Goal: Transaction & Acquisition: Purchase product/service

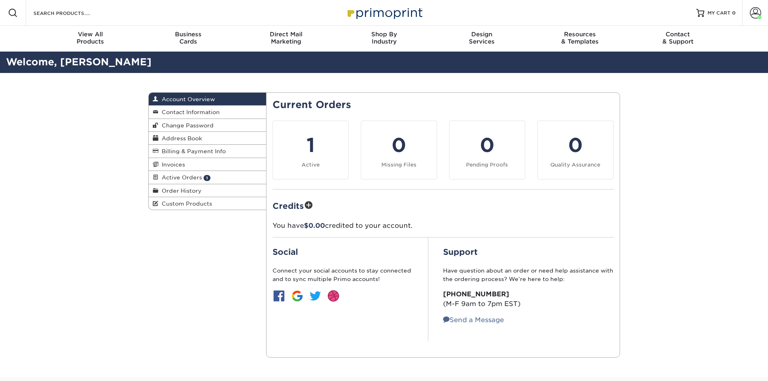
click at [89, 20] on div "Search Products" at bounding box center [68, 13] width 85 height 26
click at [363, 13] on img at bounding box center [384, 12] width 81 height 17
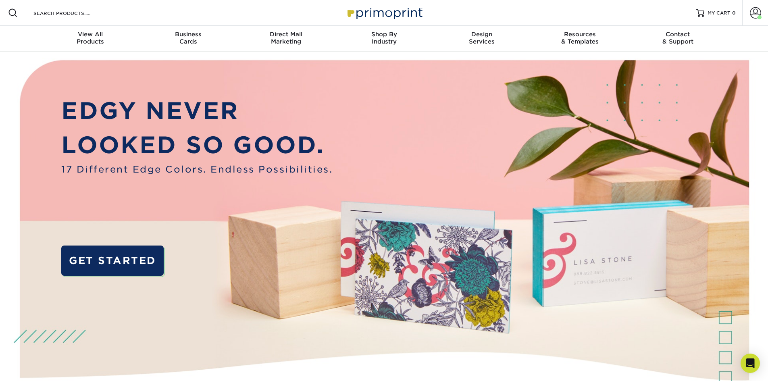
click at [171, 18] on div "Resources Menu Search Products Account Welcome, Jennifer Account Dashboard Acti…" at bounding box center [384, 13] width 768 height 26
click at [167, 13] on div "Resources Menu Search Products Account Welcome, Jennifer Account Dashboard Acti…" at bounding box center [384, 13] width 768 height 26
drag, startPoint x: 78, startPoint y: 23, endPoint x: 76, endPoint y: 17, distance: 5.9
click at [77, 21] on div "Search Products" at bounding box center [68, 13] width 85 height 26
click at [76, 16] on input "Search Products" at bounding box center [72, 13] width 79 height 10
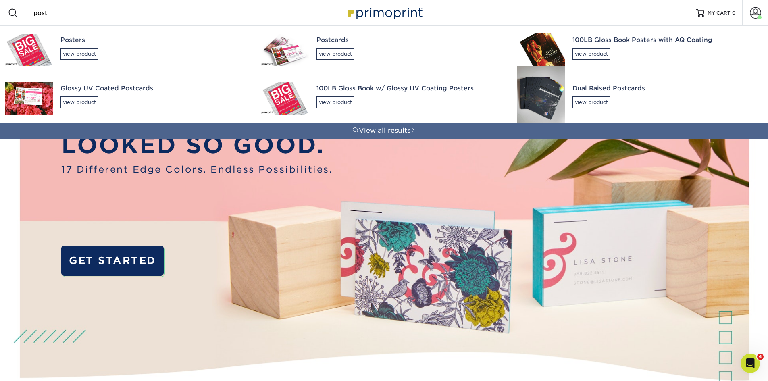
type input "post"
click at [97, 94] on div "Glossy UV Coated Postcards view product" at bounding box center [153, 96] width 186 height 44
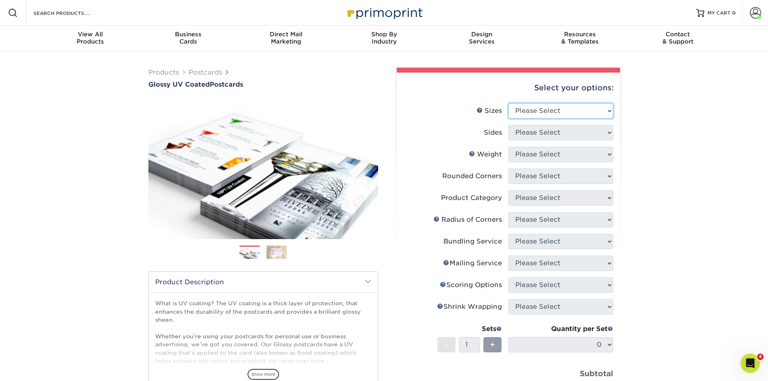
click at [539, 112] on select "Please Select 1.5" x 7" 2" x 4" 2" x 6" 2" x 7" 2" x 8" 2.12" x 5.5" 2.12" x 5.…" at bounding box center [560, 110] width 105 height 15
select select "6.00x9.00"
click at [508, 103] on select "Please Select 1.5" x 7" 2" x 4" 2" x 6" 2" x 7" 2" x 8" 2.12" x 5.5" 2.12" x 5.…" at bounding box center [560, 110] width 105 height 15
click at [555, 130] on select "Please Select Print Both Sides Print Front Only" at bounding box center [560, 132] width 105 height 15
select select "13abbda7-1d64-4f25-8bb2-c179b224825d"
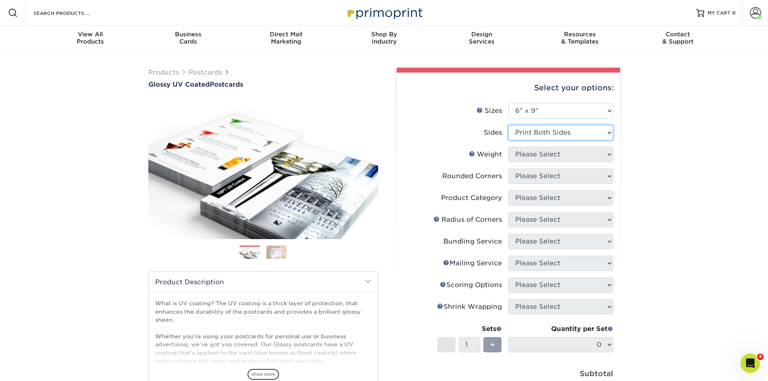
click at [508, 125] on select "Please Select Print Both Sides Print Front Only" at bounding box center [560, 132] width 105 height 15
click at [555, 154] on select "Please Select 16PT 14PT 18PT C1S" at bounding box center [560, 154] width 105 height 15
select select "14PT"
click at [508, 147] on select "Please Select 16PT 14PT 18PT C1S" at bounding box center [560, 154] width 105 height 15
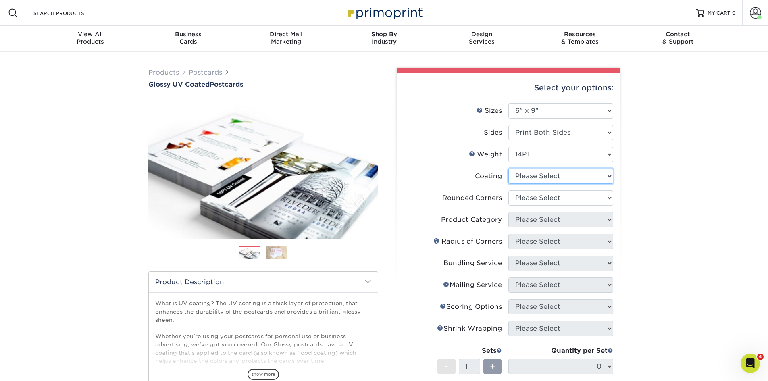
click at [547, 181] on select at bounding box center [560, 175] width 105 height 15
select select "1e8116af-acfc-44b1-83dc-8181aa338834"
click at [508, 168] on select at bounding box center [560, 175] width 105 height 15
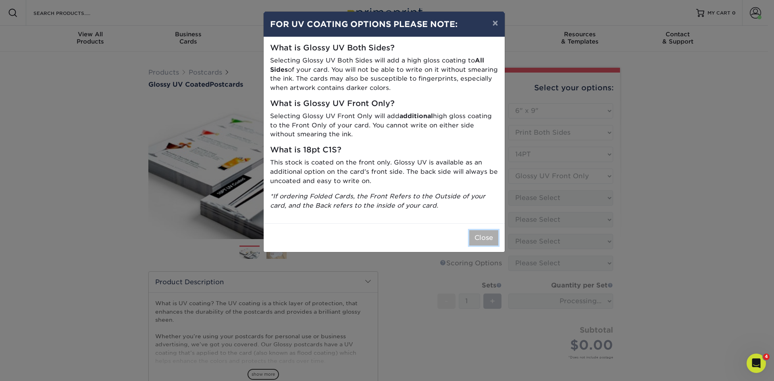
click at [481, 242] on button "Close" at bounding box center [483, 237] width 29 height 15
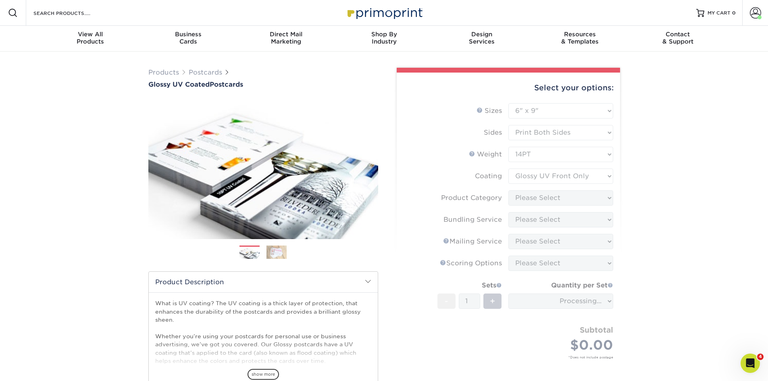
click at [558, 201] on form "Sizes Help Sizes Please Select 1.5" x 7" 2" x 4" 2" x 6" 2" x 7" 2" x 8" 2.12" …" at bounding box center [508, 240] width 210 height 274
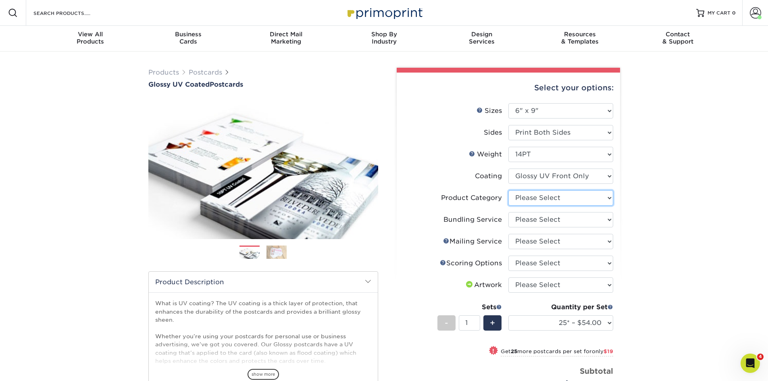
click at [607, 198] on select "Please Select Postcards" at bounding box center [560, 197] width 105 height 15
select select "9b7272e0-d6c8-4c3c-8e97-d3a1bcdab858"
click at [508, 190] on select "Please Select Postcards" at bounding box center [560, 197] width 105 height 15
click at [581, 220] on select "Please Select No Bundling Services Yes, Bundles of 50 (+2 Days) Yes, Bundles of…" at bounding box center [560, 219] width 105 height 15
select select "58689abb-25c0-461c-a4c3-a80b627d6649"
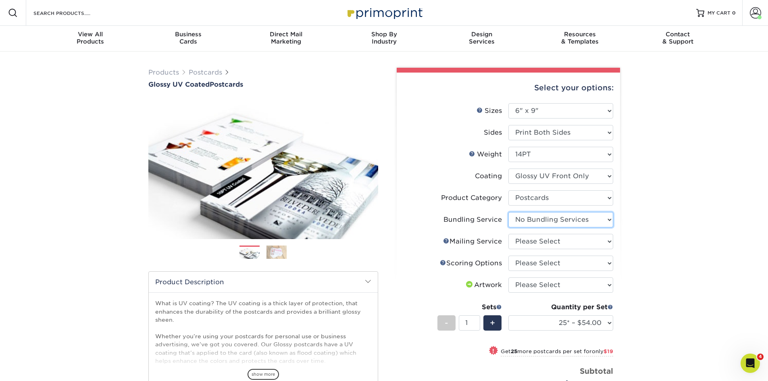
click at [508, 212] on select "Please Select No Bundling Services Yes, Bundles of 50 (+2 Days) Yes, Bundles of…" at bounding box center [560, 219] width 105 height 15
click at [579, 242] on select "Please Select No Direct Mailing Service No, I will mail/stamp/imprint Direct Ma…" at bounding box center [560, 241] width 105 height 15
select select "3e5e9bdd-d78a-4c28-a41d-fe1407925ca6"
click at [508, 234] on select "Please Select No Direct Mailing Service No, I will mail/stamp/imprint Direct Ma…" at bounding box center [560, 241] width 105 height 15
click at [570, 262] on select "Please Select No Scoring One Score Two Scores" at bounding box center [560, 263] width 105 height 15
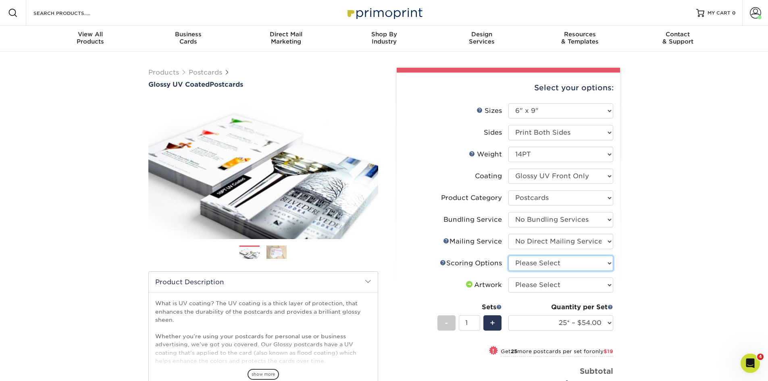
select select "16ebe401-5398-422d-8cb0-f3adbb82deb5"
click at [508, 256] on select "Please Select No Scoring One Score Two Scores" at bounding box center [560, 263] width 105 height 15
click at [563, 287] on select "Please Select I will upload files I need a design - $150" at bounding box center [560, 284] width 105 height 15
select select "upload"
click at [508, 277] on select "Please Select I will upload files I need a design - $150" at bounding box center [560, 284] width 105 height 15
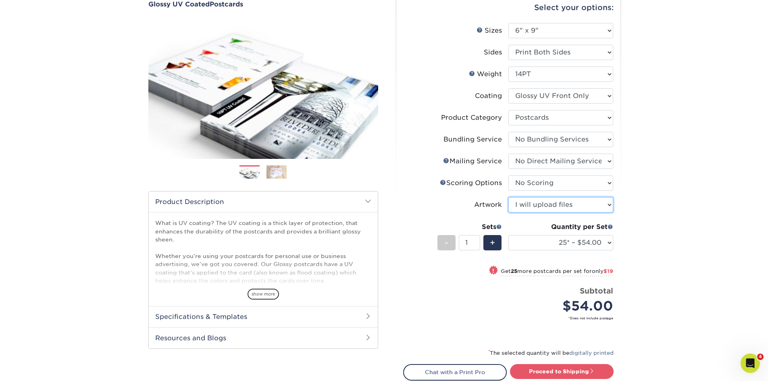
scroll to position [81, 0]
click at [570, 237] on select "25* – $54.00 50* – $73.00 75* – $85.00 100* – $113.00 250* – $191.00 500 – $229…" at bounding box center [560, 242] width 105 height 15
select select "500 – $229.00"
click at [508, 235] on select "25* – $54.00 50* – $73.00 75* – $85.00 100* – $113.00 250* – $191.00 500 – $229…" at bounding box center [560, 242] width 105 height 15
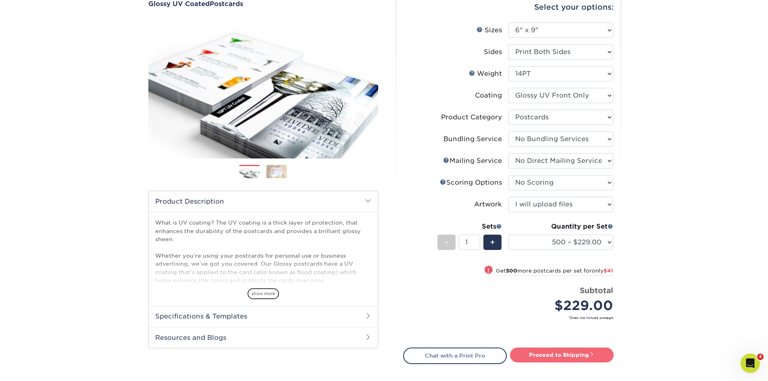
click at [558, 352] on link "Proceed to Shipping" at bounding box center [562, 354] width 104 height 15
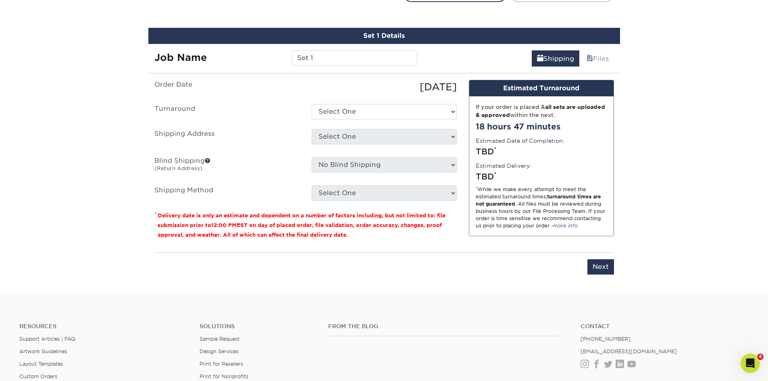
scroll to position [450, 0]
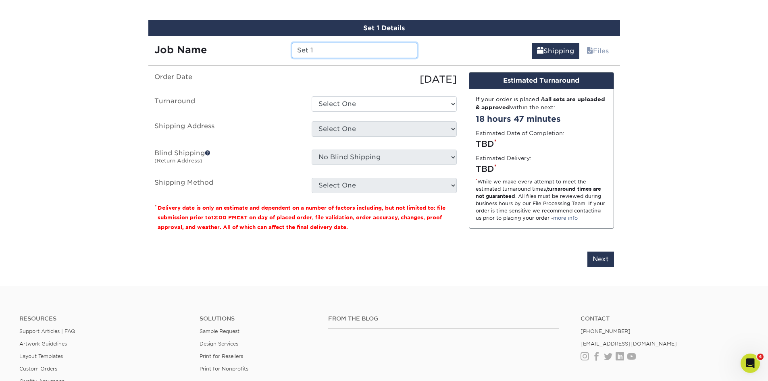
click at [324, 52] on input "Set 1" at bounding box center [354, 50] width 125 height 15
type input "5620WTHunderbird_CWilson-DWilson_6x9"
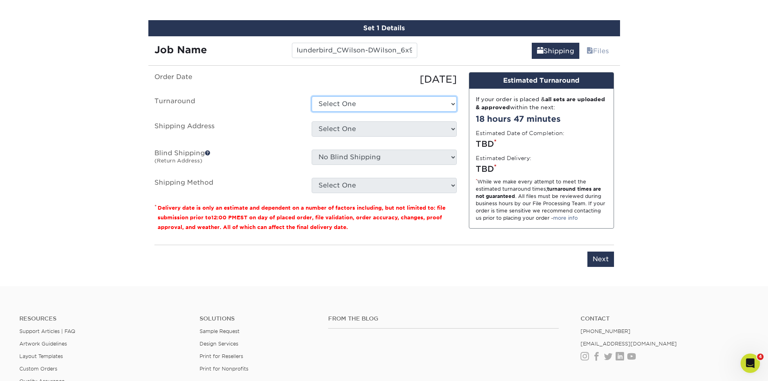
click at [334, 103] on select "Select One 2-4 Business Days 2 Day Next Business Day" at bounding box center [384, 103] width 145 height 15
select select "a7af0dfb-a8ad-4887-b250-798434e24627"
click at [312, 96] on select "Select One 2-4 Business Days 2 Day Next Business Day" at bounding box center [384, 103] width 145 height 15
click at [348, 128] on select "Select One B&B Services Bob's Amex Camarillo Cerritos Costa Mesa DAUM South Bay…" at bounding box center [384, 128] width 145 height 15
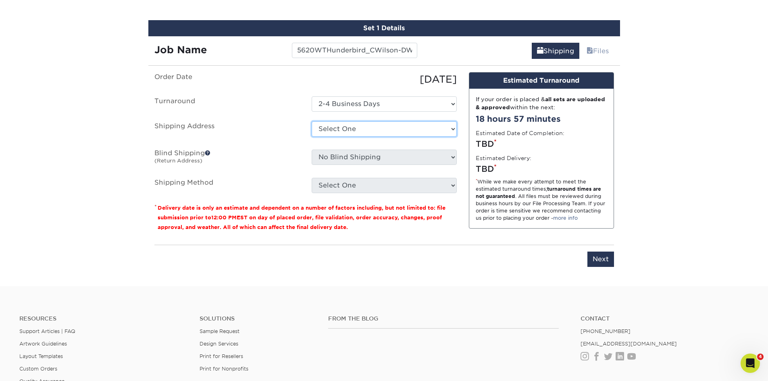
select select "218562"
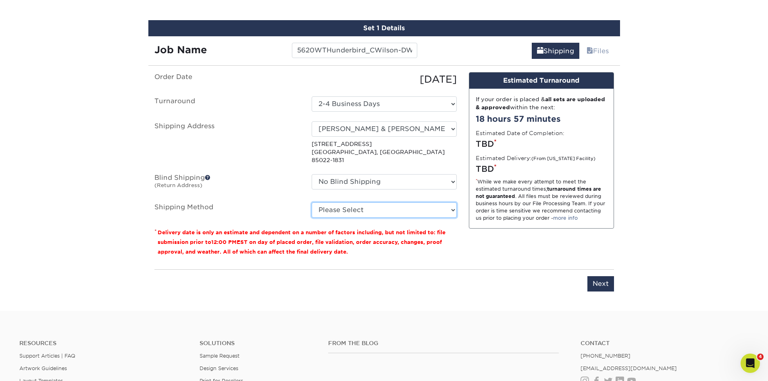
click at [370, 206] on select "Please Select Ground Shipping (+$24.74) 3 Day Shipping Service (+$32.24) 2 Day …" at bounding box center [384, 209] width 145 height 15
select select "03"
click at [312, 202] on select "Please Select Ground Shipping (+$24.74) 3 Day Shipping Service (+$32.24) 2 Day …" at bounding box center [384, 209] width 145 height 15
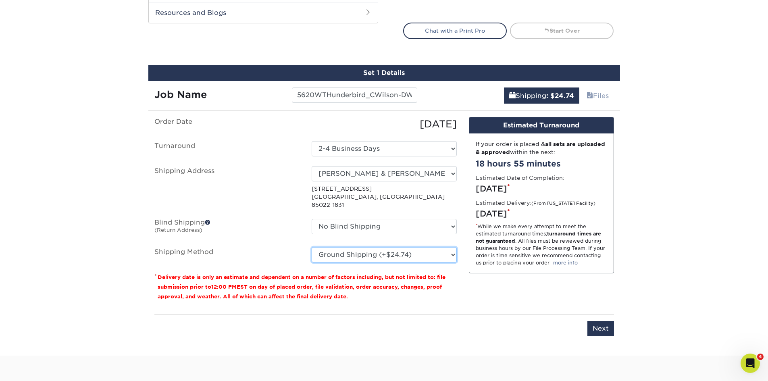
scroll to position [450, 0]
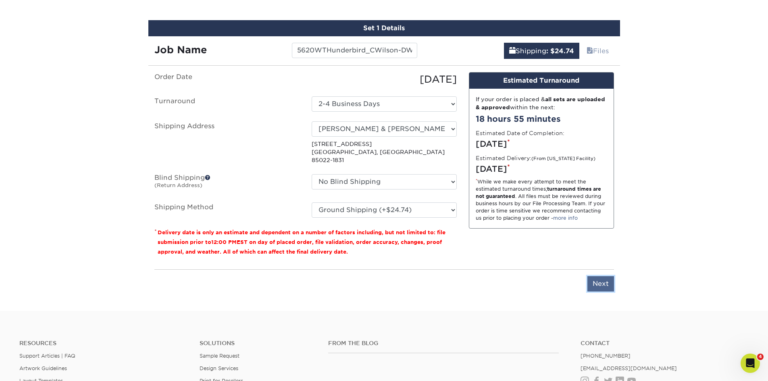
click at [605, 276] on input "Next" at bounding box center [600, 283] width 27 height 15
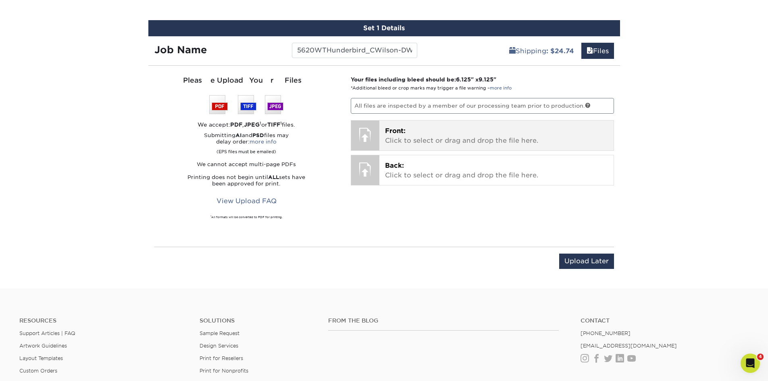
click at [471, 139] on p "Front: Click to select or drag and drop the file here." at bounding box center [496, 135] width 223 height 19
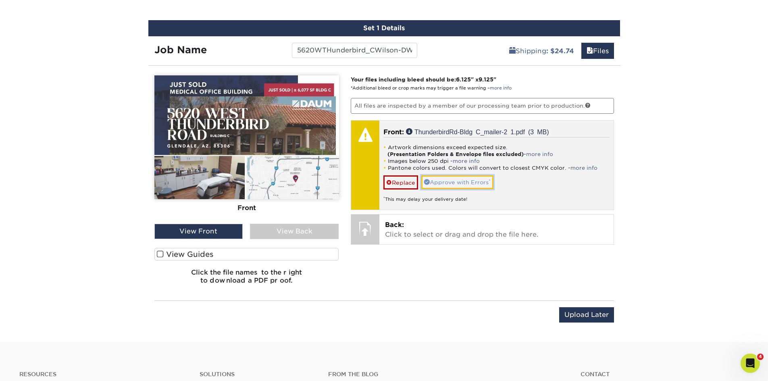
click at [459, 182] on link "Approve with Errors *" at bounding box center [457, 182] width 72 height 14
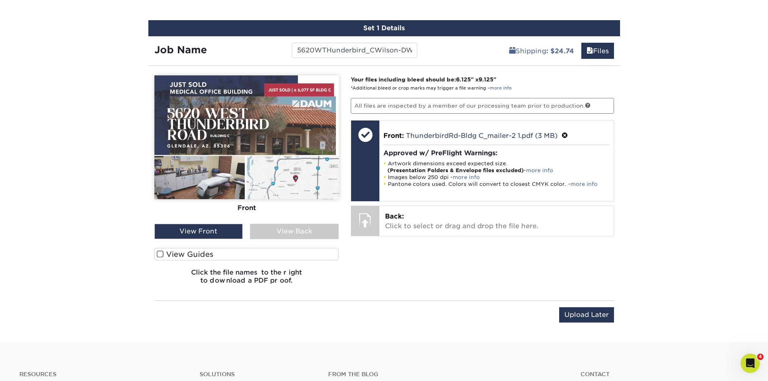
click at [160, 253] on span at bounding box center [160, 254] width 7 height 8
click at [0, 0] on input "View Guides" at bounding box center [0, 0] width 0 height 0
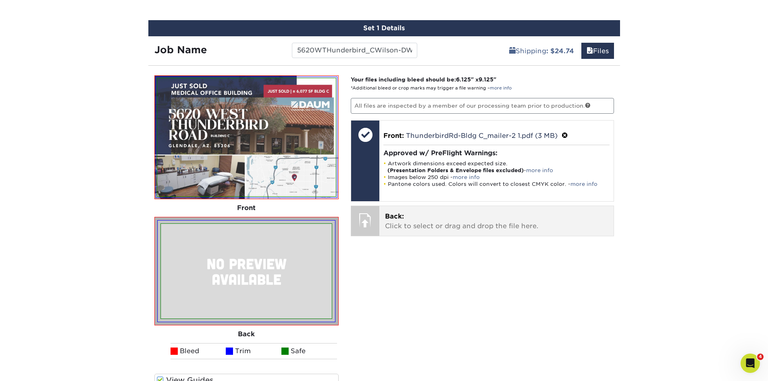
click at [397, 222] on p "Back: Click to select or drag and drop the file here." at bounding box center [496, 221] width 223 height 19
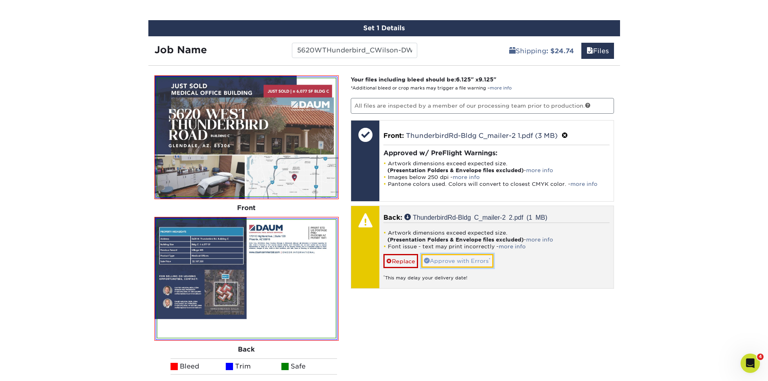
click at [443, 264] on link "Approve with Errors *" at bounding box center [457, 261] width 72 height 14
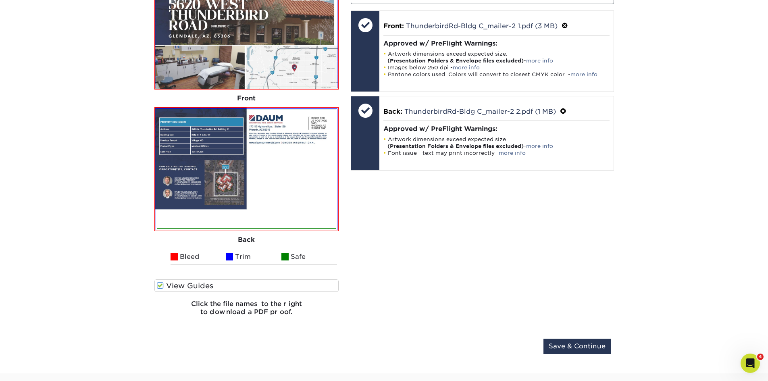
scroll to position [571, 0]
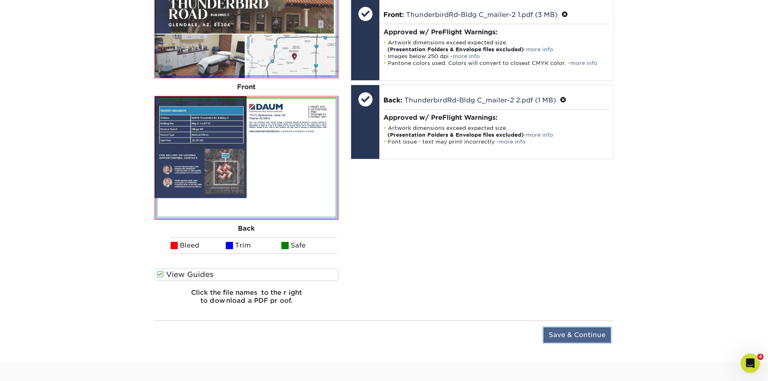
click at [550, 331] on input "Save & Continue" at bounding box center [576, 334] width 67 height 15
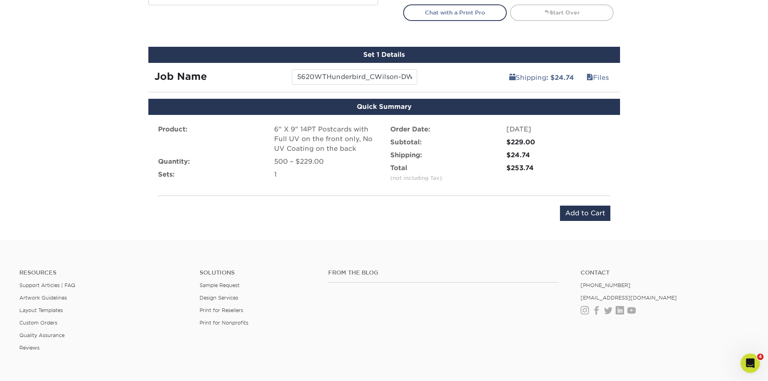
scroll to position [398, 0]
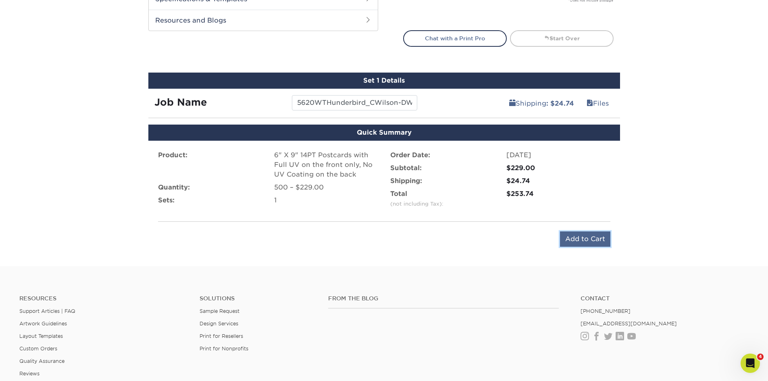
click at [593, 244] on input "Add to Cart" at bounding box center [585, 238] width 50 height 15
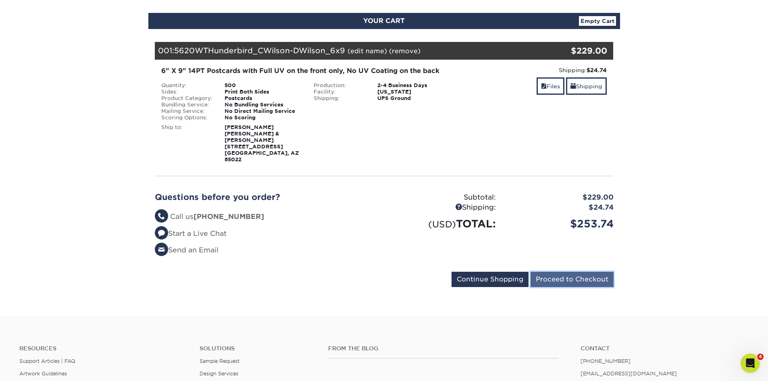
click at [574, 272] on input "Proceed to Checkout" at bounding box center [571, 279] width 83 height 15
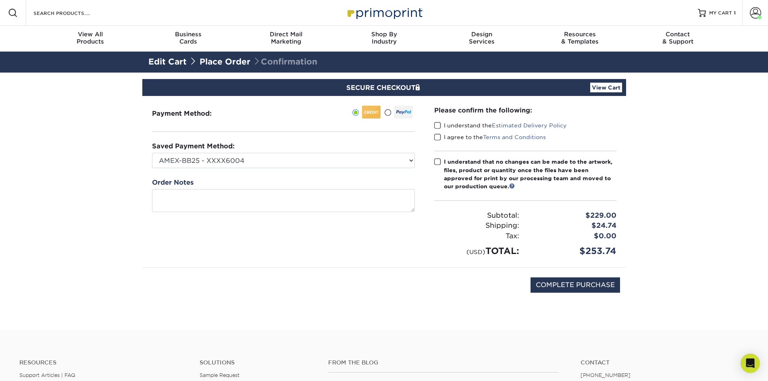
click at [439, 124] on span at bounding box center [437, 126] width 7 height 8
click at [0, 0] on input "I understand the Estimated Delivery Policy" at bounding box center [0, 0] width 0 height 0
click at [442, 137] on label "I agree to the Terms and Conditions" at bounding box center [490, 137] width 112 height 8
click at [0, 0] on input "I agree to the Terms and Conditions" at bounding box center [0, 0] width 0 height 0
click at [439, 159] on span at bounding box center [437, 162] width 7 height 8
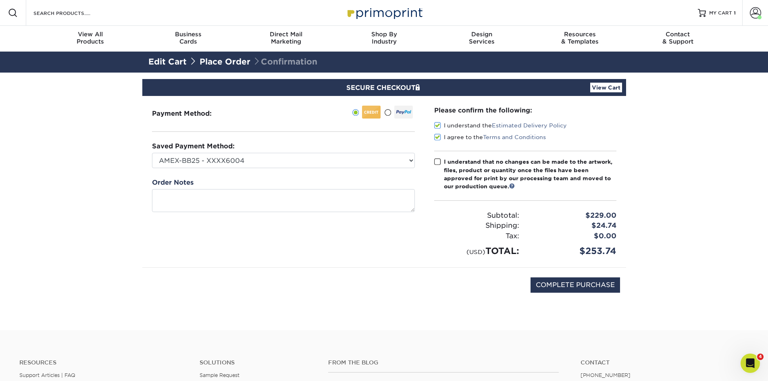
click at [0, 0] on input "I understand that no changes can be made to the artwork, files, product or quan…" at bounding box center [0, 0] width 0 height 0
click at [538, 283] on input "COMPLETE PURCHASE" at bounding box center [574, 284] width 89 height 15
type input "PROCESSING, PLEASE WAIT..."
